Goal: Book appointment/travel/reservation

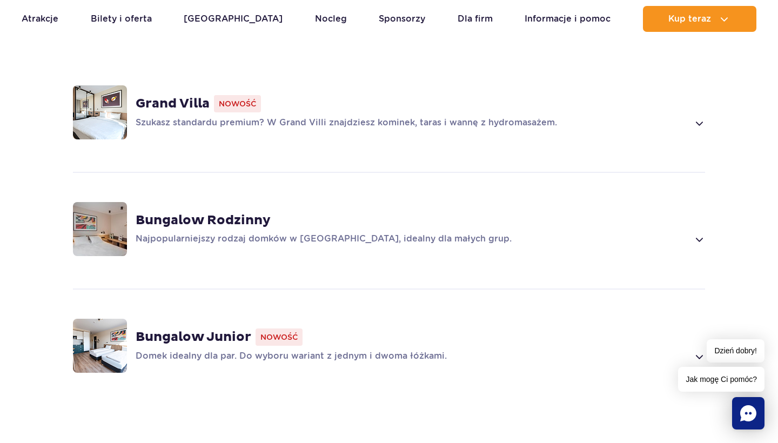
scroll to position [769, 0]
click at [712, 218] on div "Bungalow Rodzinny Najpopularniejszy rodzaj domków w Suntago Village, idealny dl…" at bounding box center [389, 228] width 693 height 115
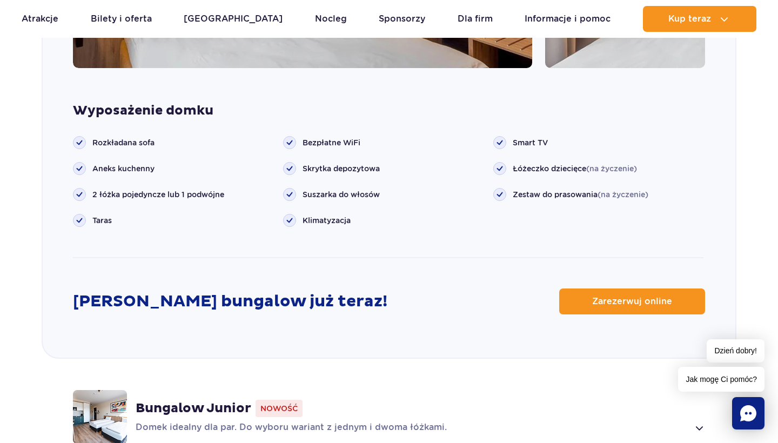
scroll to position [1280, 0]
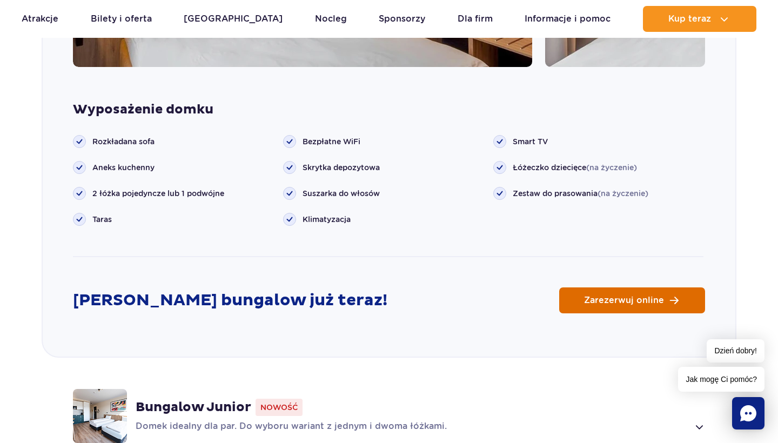
click at [598, 291] on link "Zarezerwuj online" at bounding box center [632, 301] width 146 height 26
